Goal: Information Seeking & Learning: Learn about a topic

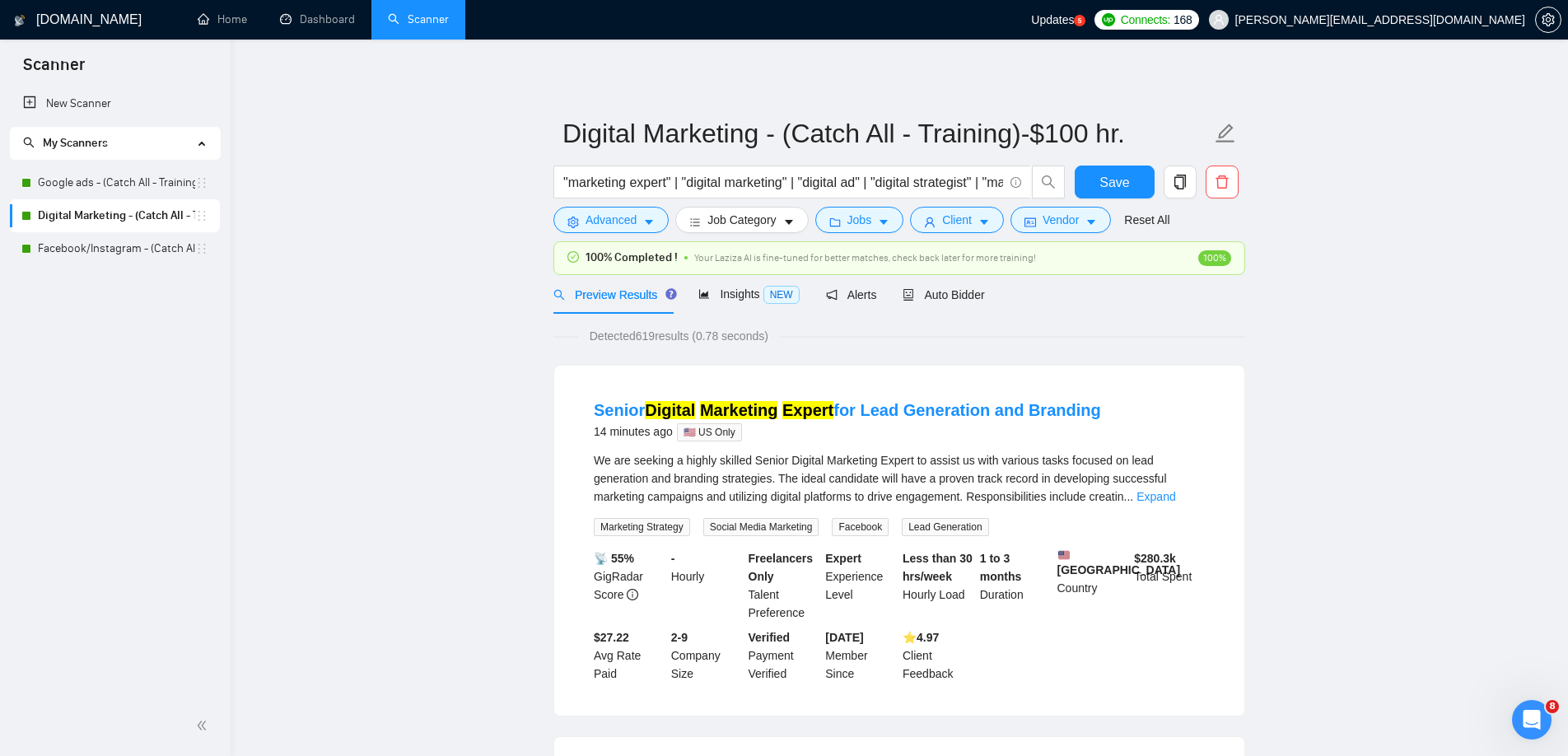
scroll to position [0, 533]
click at [955, 295] on span "Auto Bidder" at bounding box center [943, 295] width 82 height 14
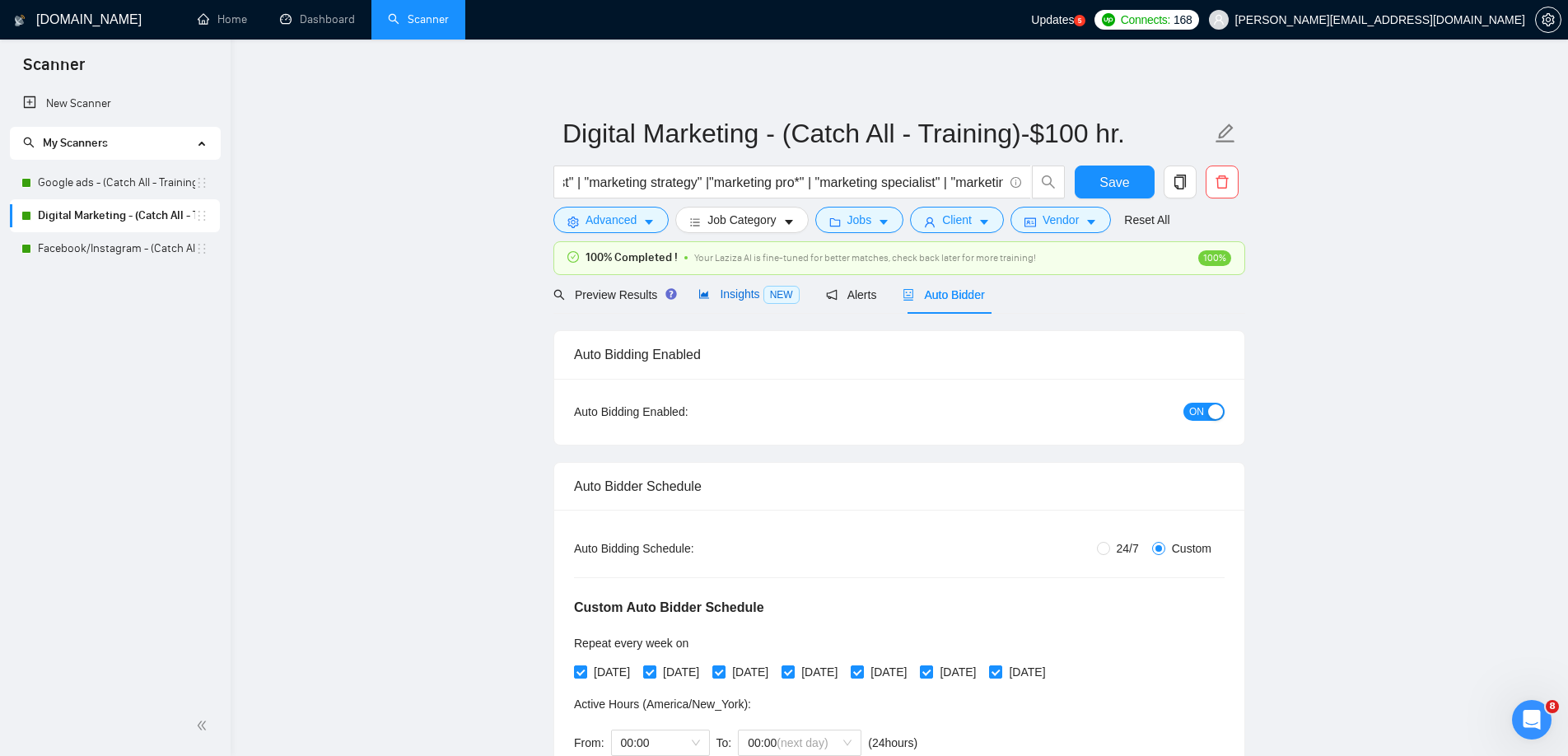
click at [745, 290] on span "Insights NEW" at bounding box center [748, 294] width 100 height 14
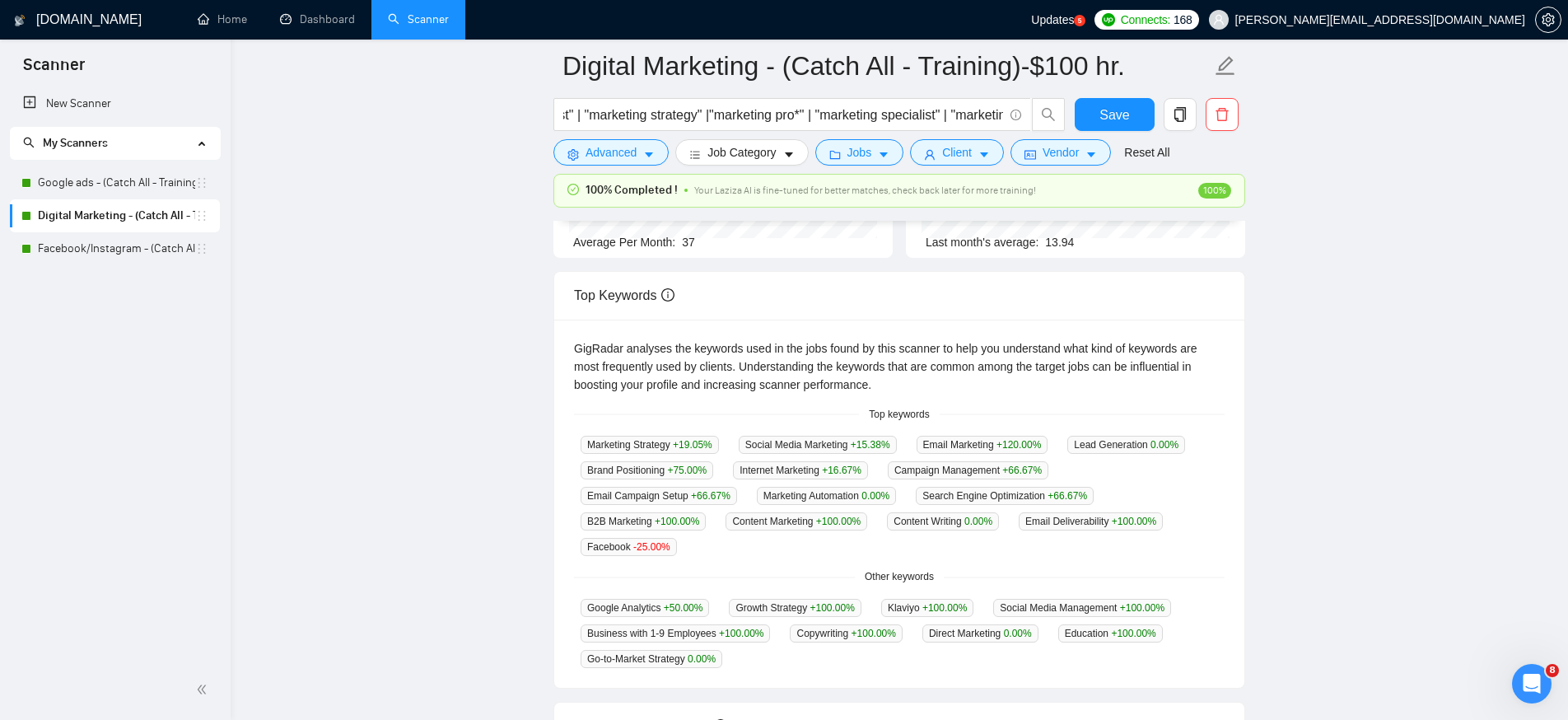
scroll to position [246, 0]
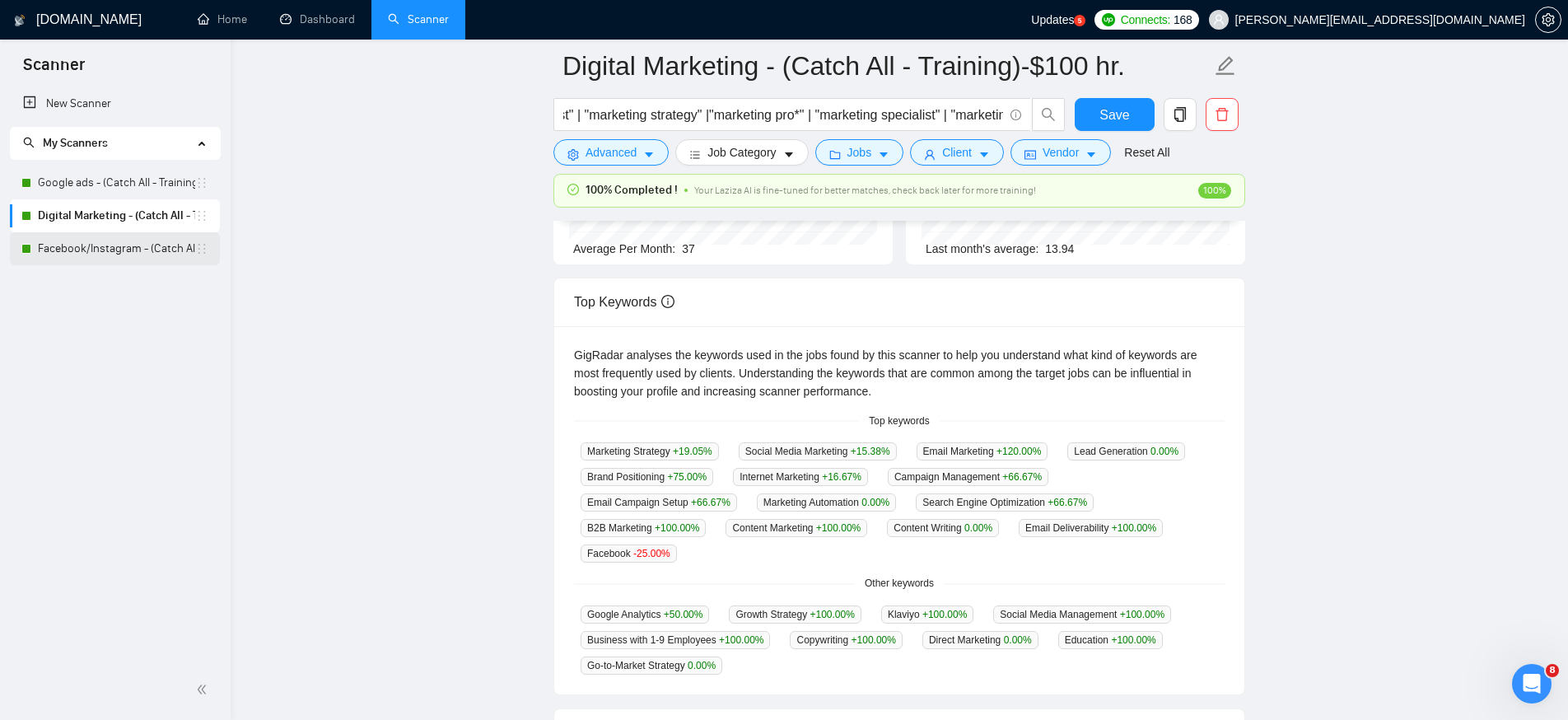
click at [103, 243] on link "Facebook/Instagram - (Catch All - Training)" at bounding box center [116, 248] width 157 height 33
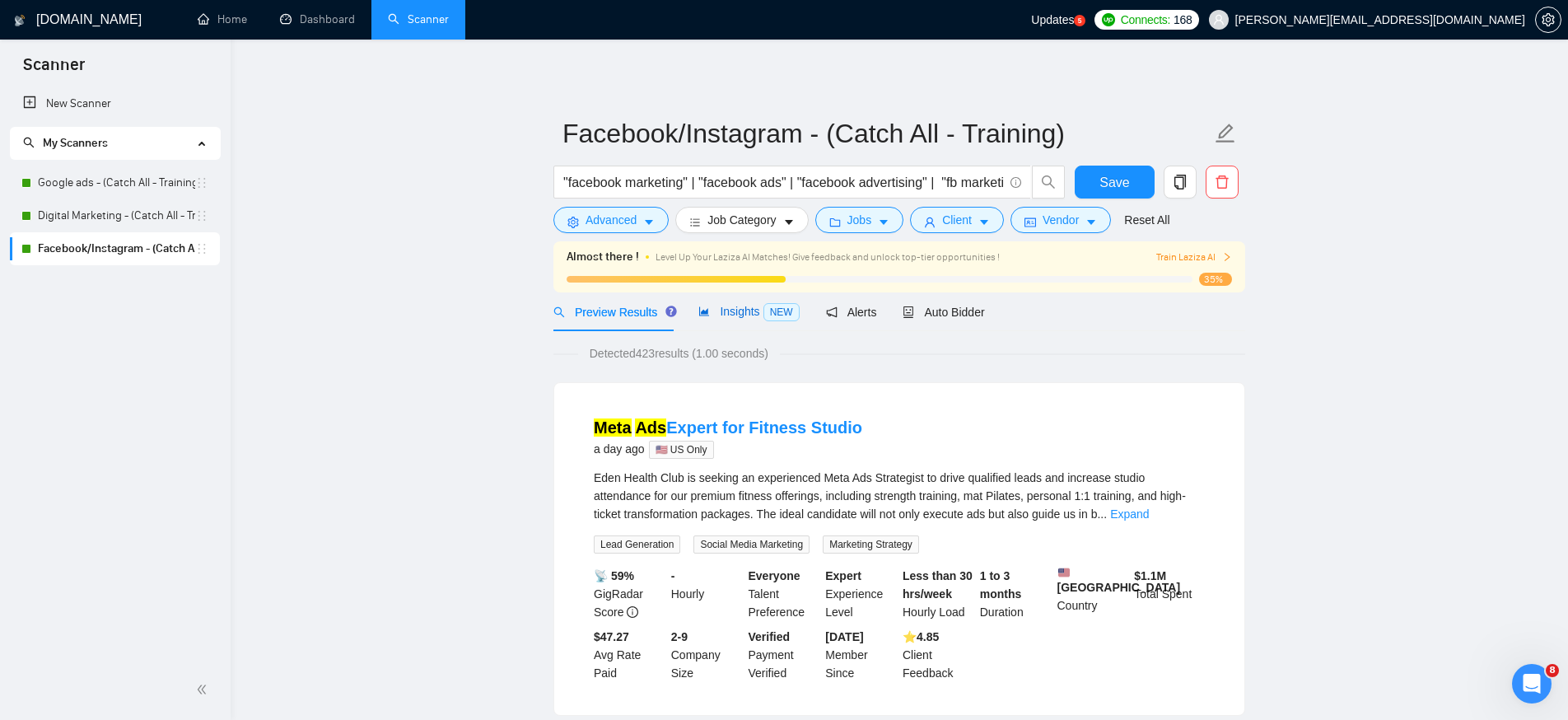
click at [733, 316] on span "Insights NEW" at bounding box center [748, 312] width 100 height 14
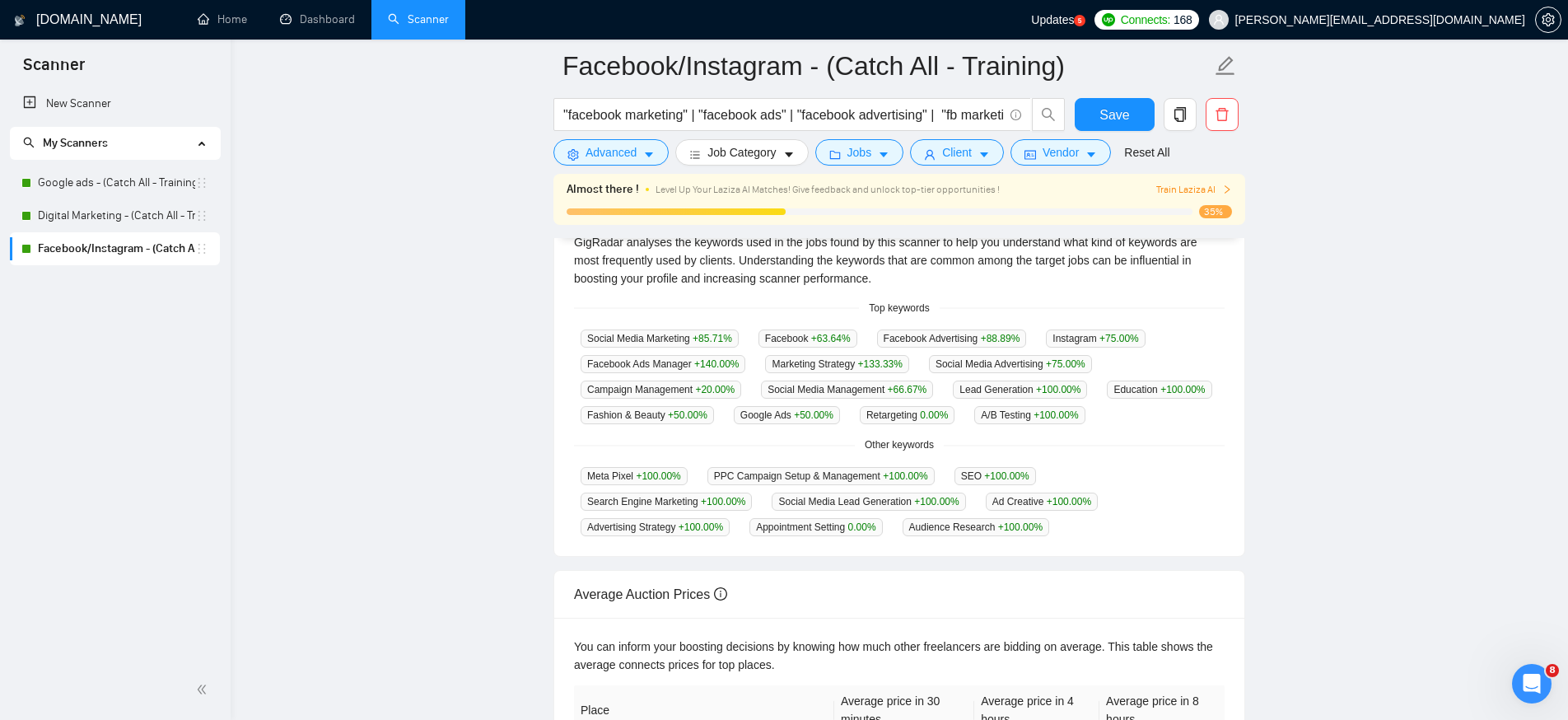
scroll to position [359, 0]
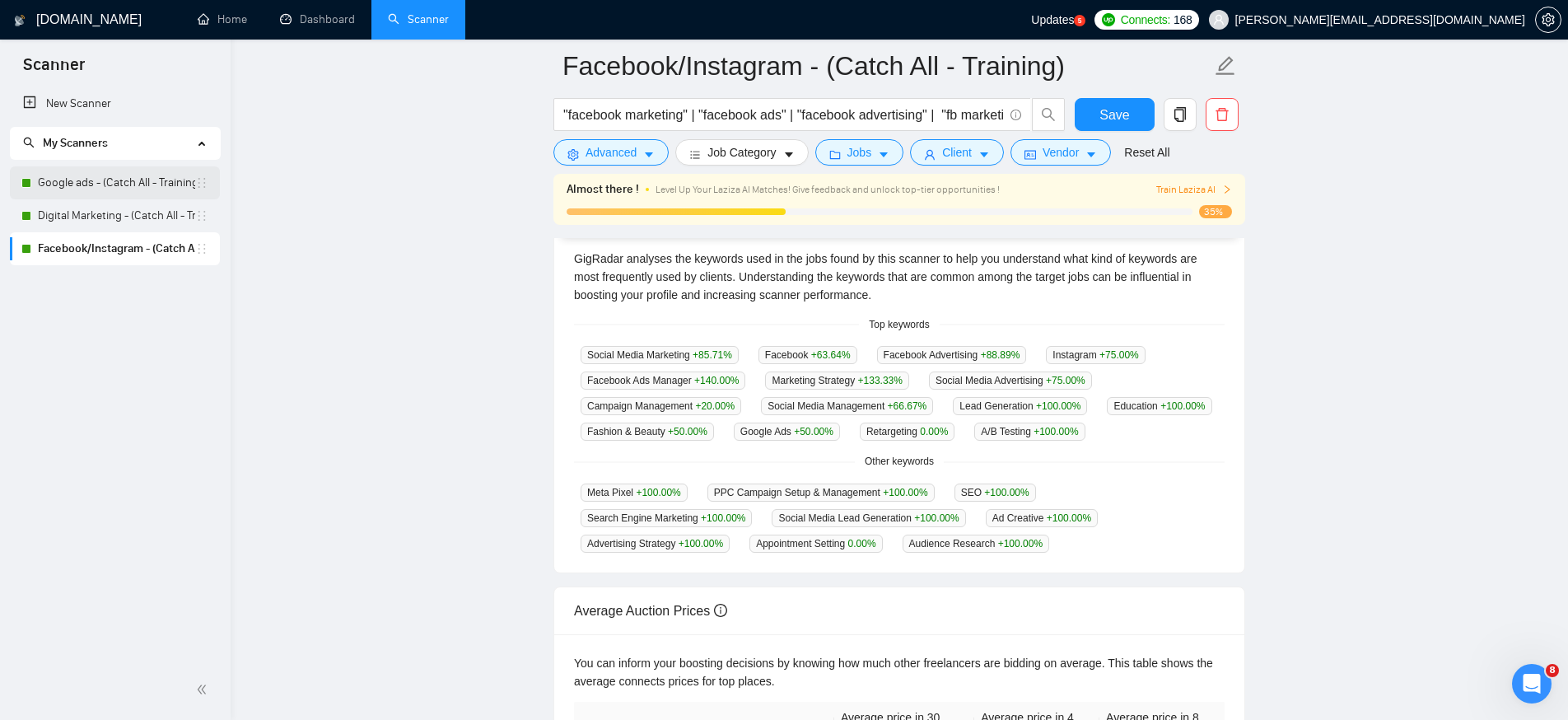
click at [91, 186] on link "Google ads - (Catch All - Training) - $75" at bounding box center [116, 183] width 157 height 33
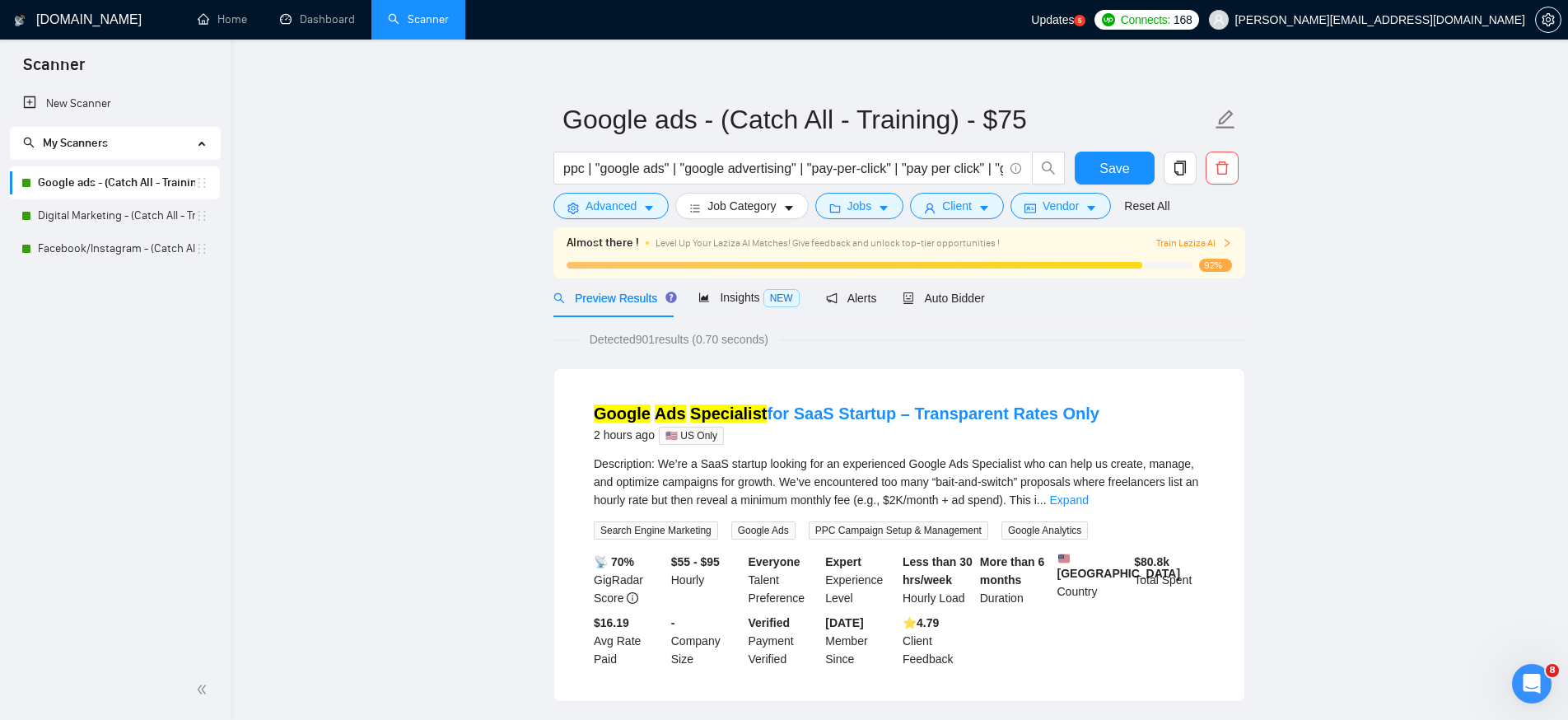
scroll to position [16, 0]
click at [740, 303] on div "Insights NEW" at bounding box center [748, 295] width 100 height 19
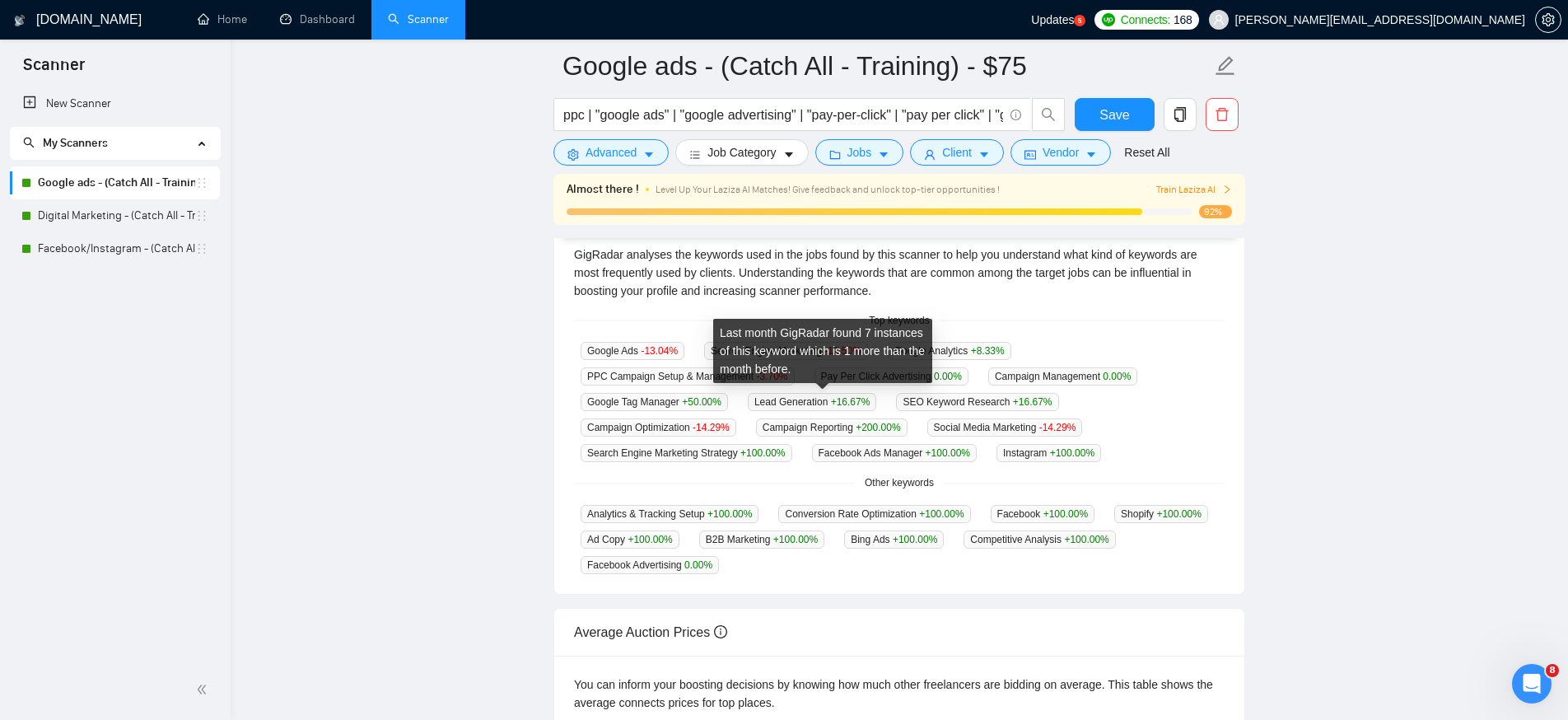
scroll to position [357, 0]
